Goal: Information Seeking & Learning: Learn about a topic

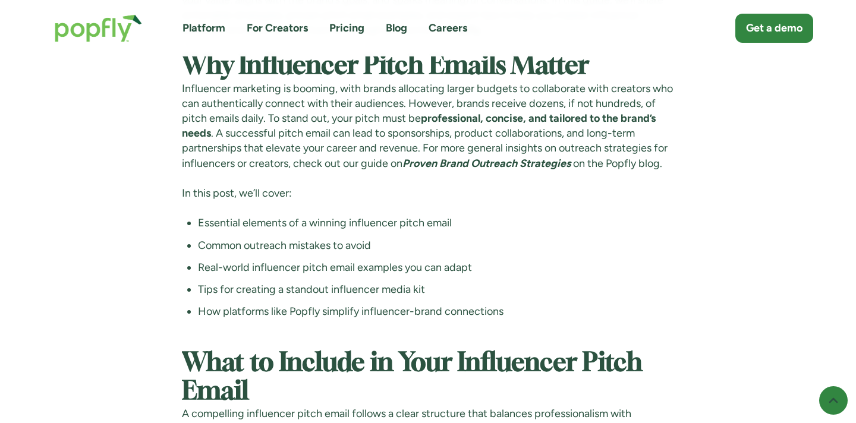
scroll to position [1496, 0]
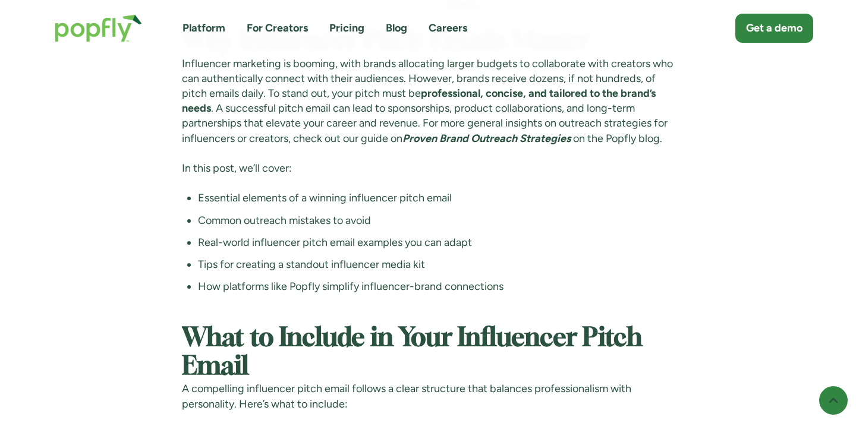
click at [571, 145] on em "Proven Brand Outreach Strategies" at bounding box center [487, 138] width 168 height 13
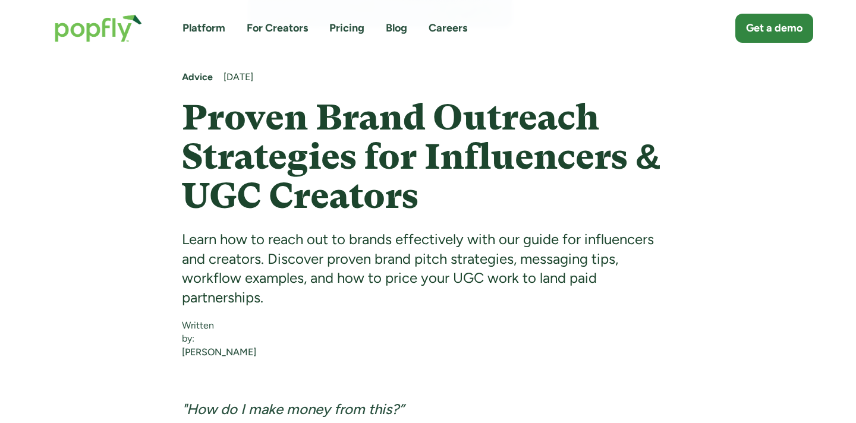
scroll to position [448, 0]
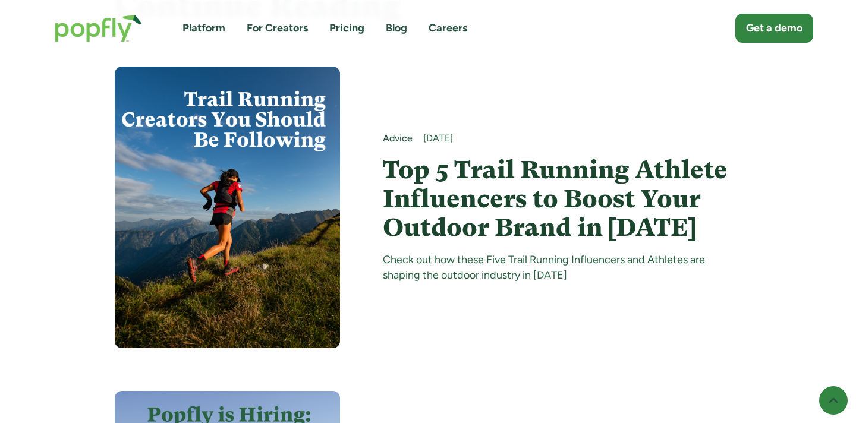
scroll to position [7175, 0]
click at [403, 190] on h4 "Top 5 Trail Running Athlete Influencers to Boost Your Outdoor Brand in [DATE]" at bounding box center [562, 198] width 359 height 86
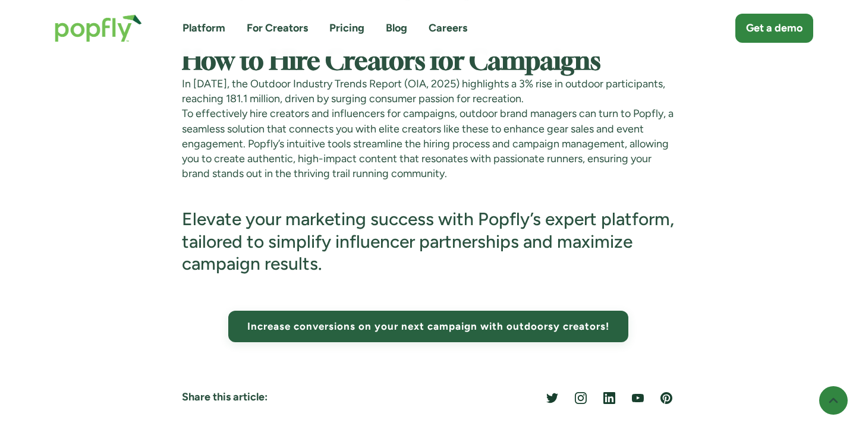
scroll to position [6881, 0]
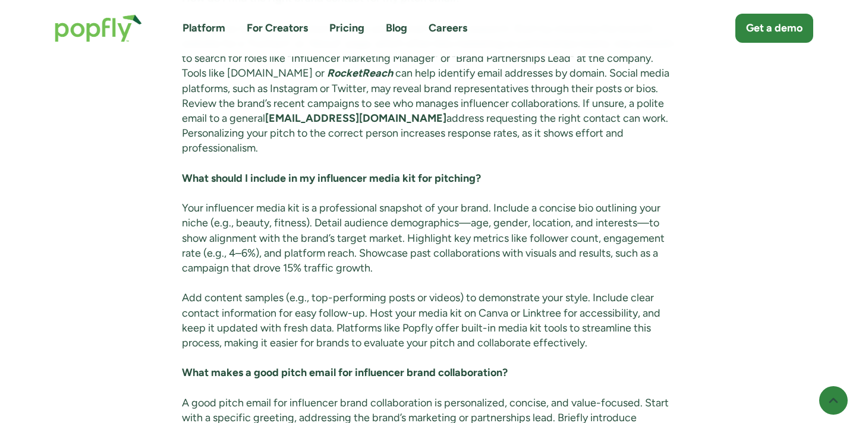
scroll to position [6332, 0]
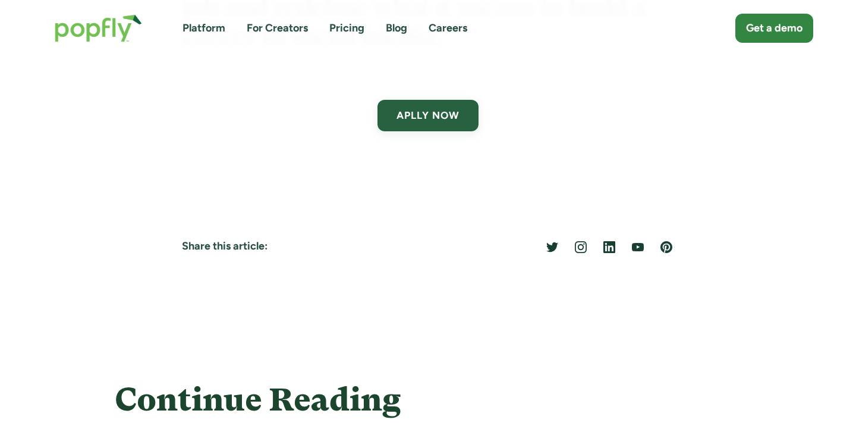
scroll to position [4029, 0]
